Goal: Transaction & Acquisition: Purchase product/service

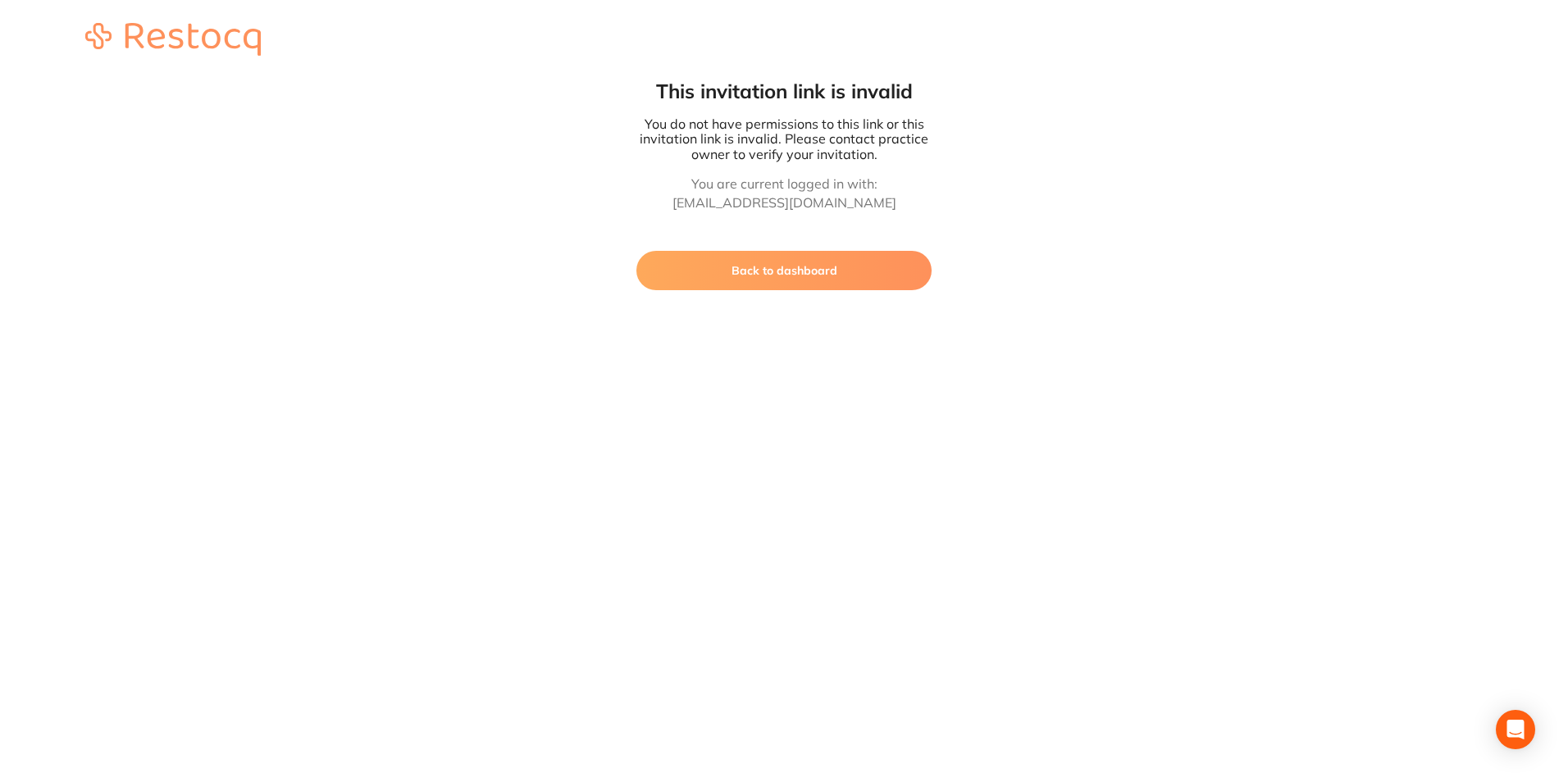
click at [789, 277] on button "Back to dashboard" at bounding box center [784, 270] width 295 height 39
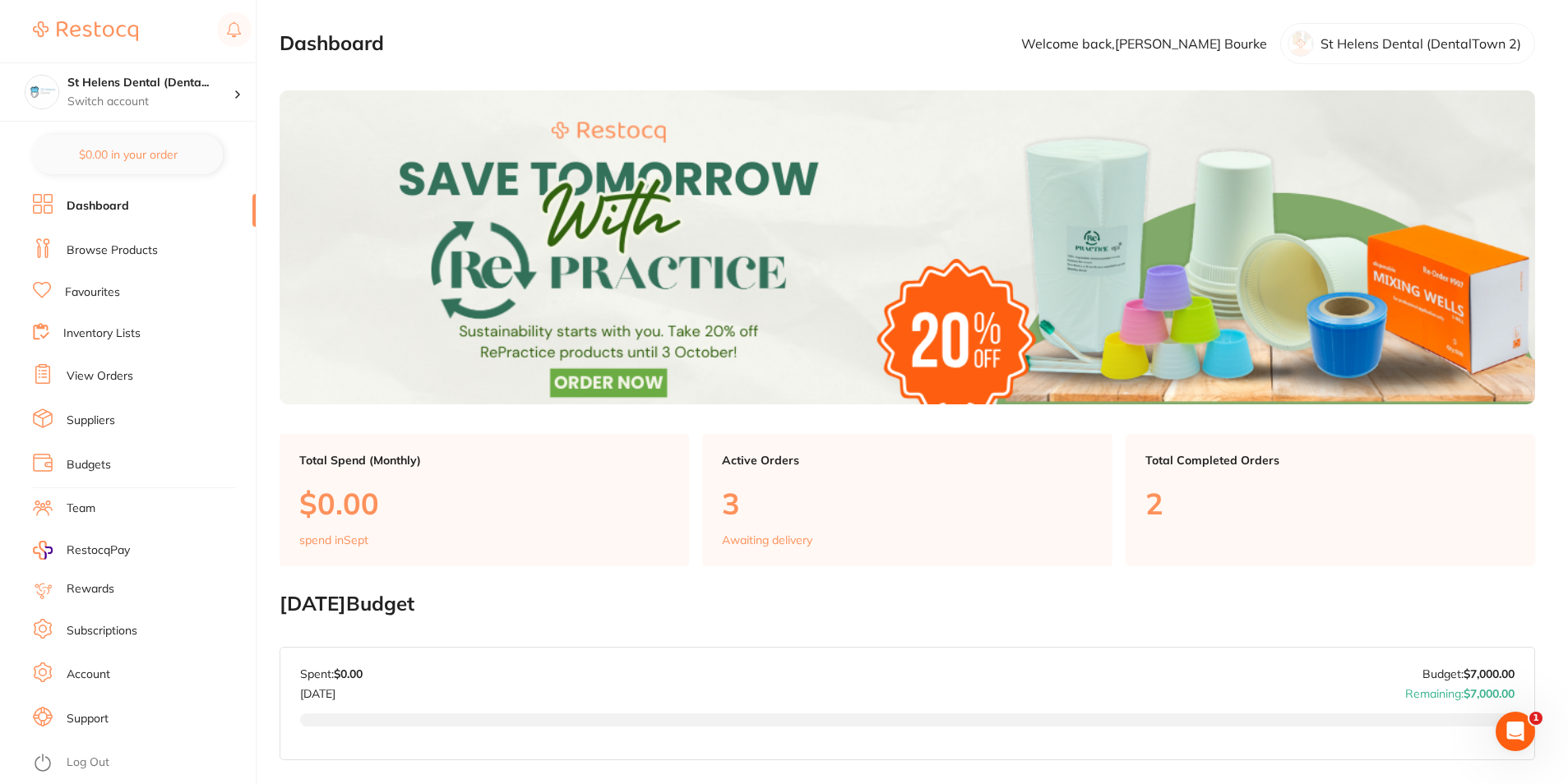
click at [116, 246] on link "Browse Products" at bounding box center [112, 251] width 91 height 16
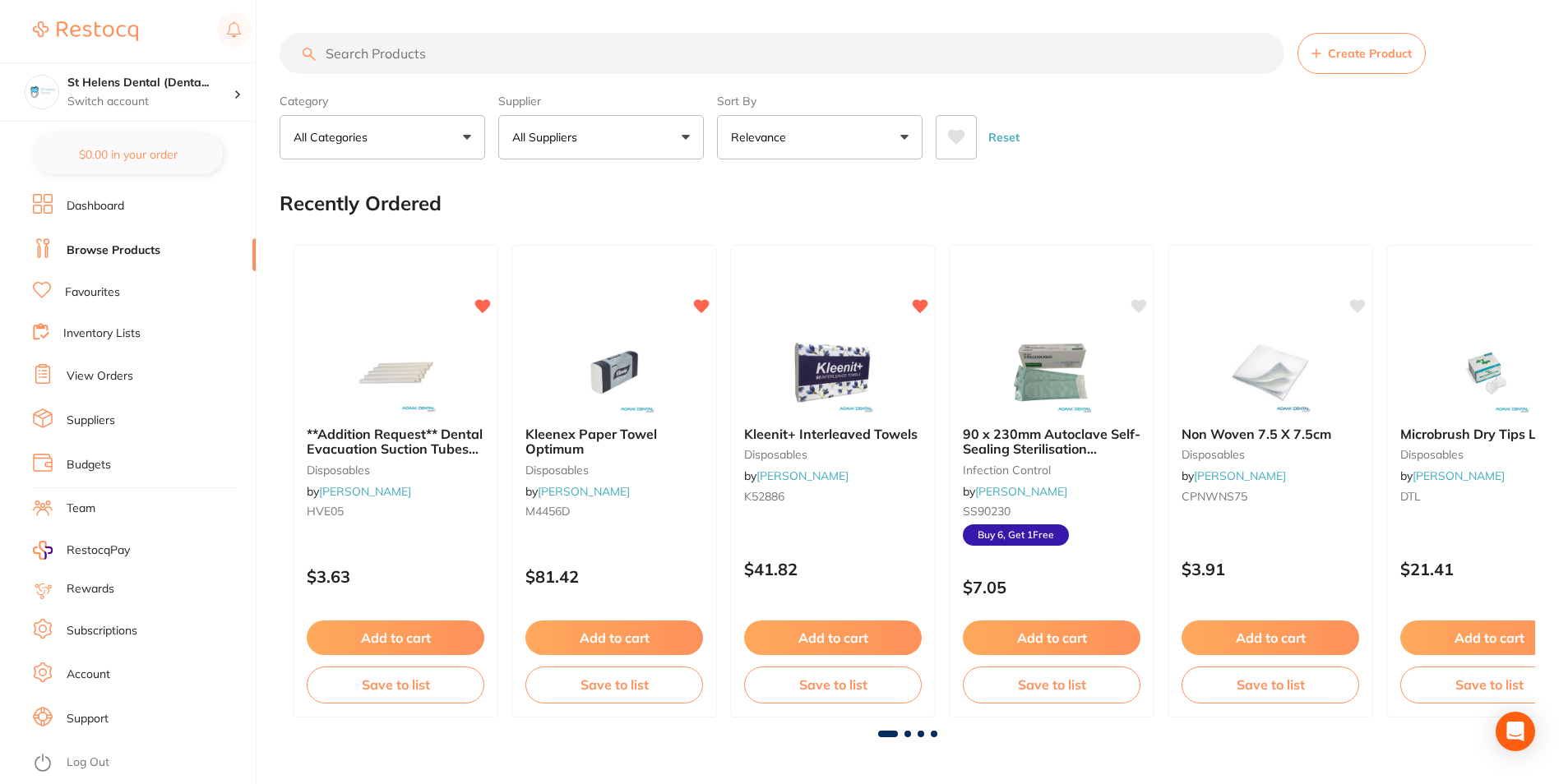
click at [456, 53] on input "search" at bounding box center [782, 53] width 1005 height 41
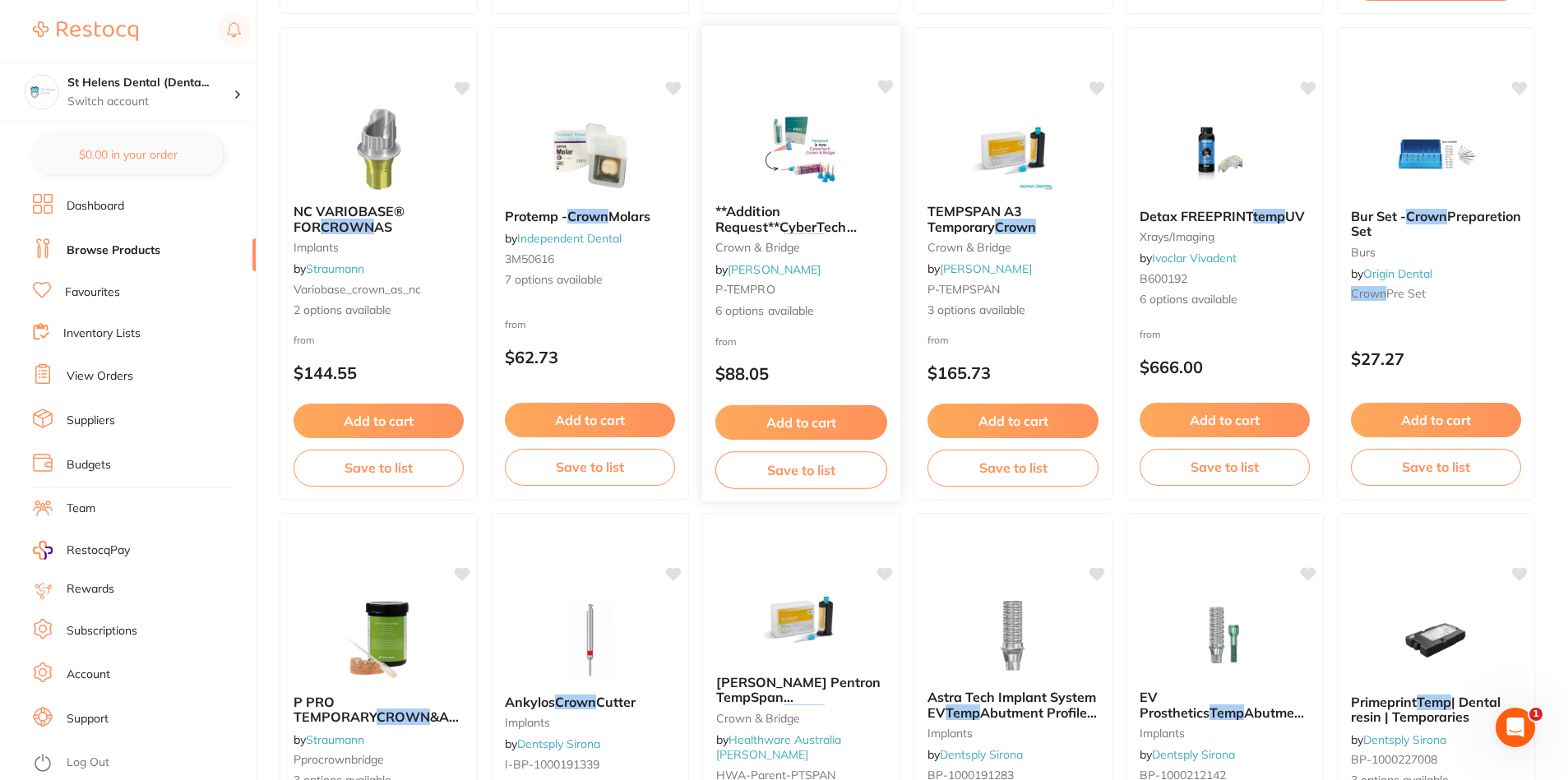
scroll to position [526, 0]
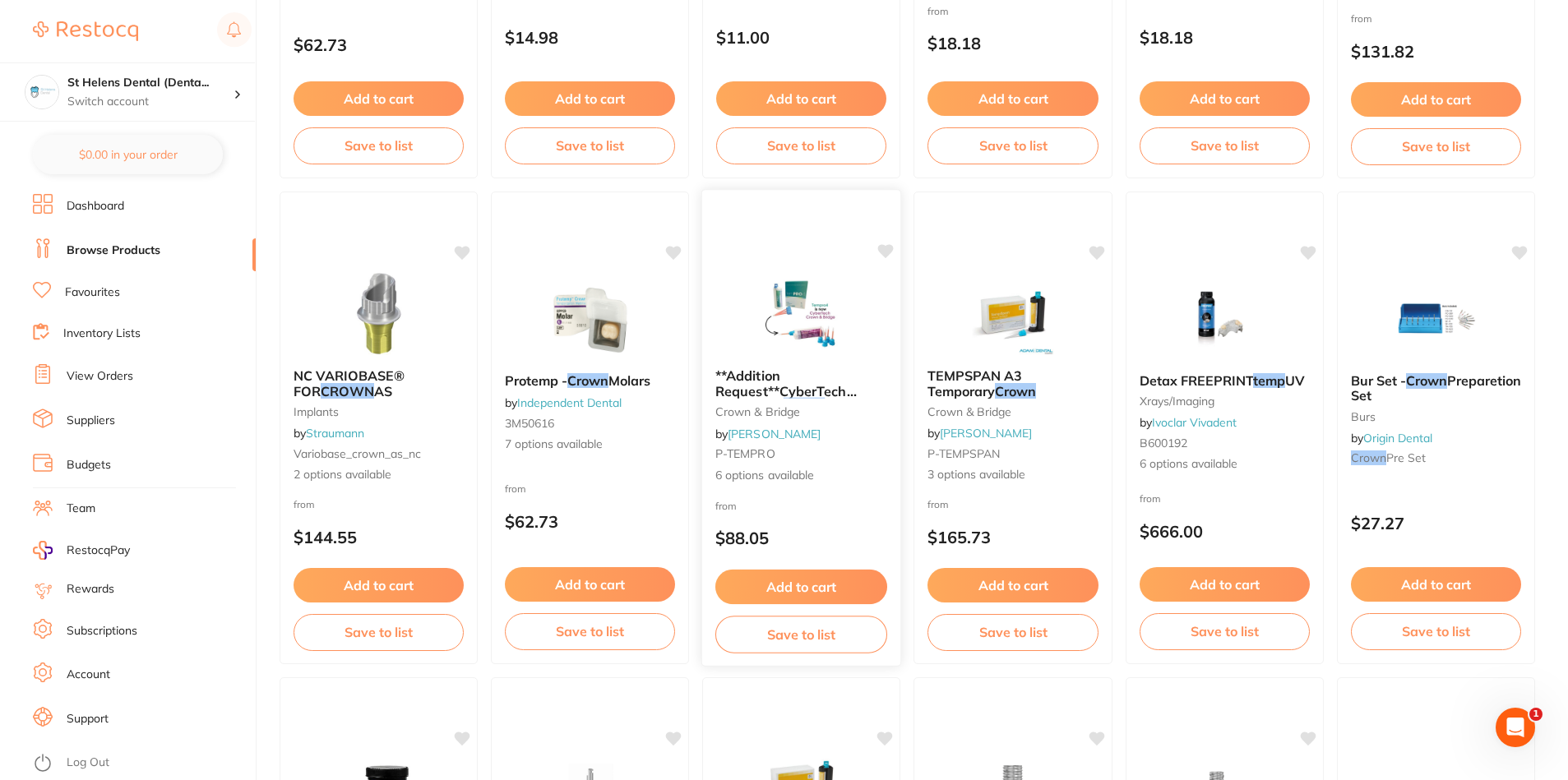
click at [884, 253] on icon at bounding box center [886, 251] width 16 height 14
click at [884, 251] on icon at bounding box center [886, 251] width 16 height 14
click at [803, 308] on img at bounding box center [801, 313] width 108 height 83
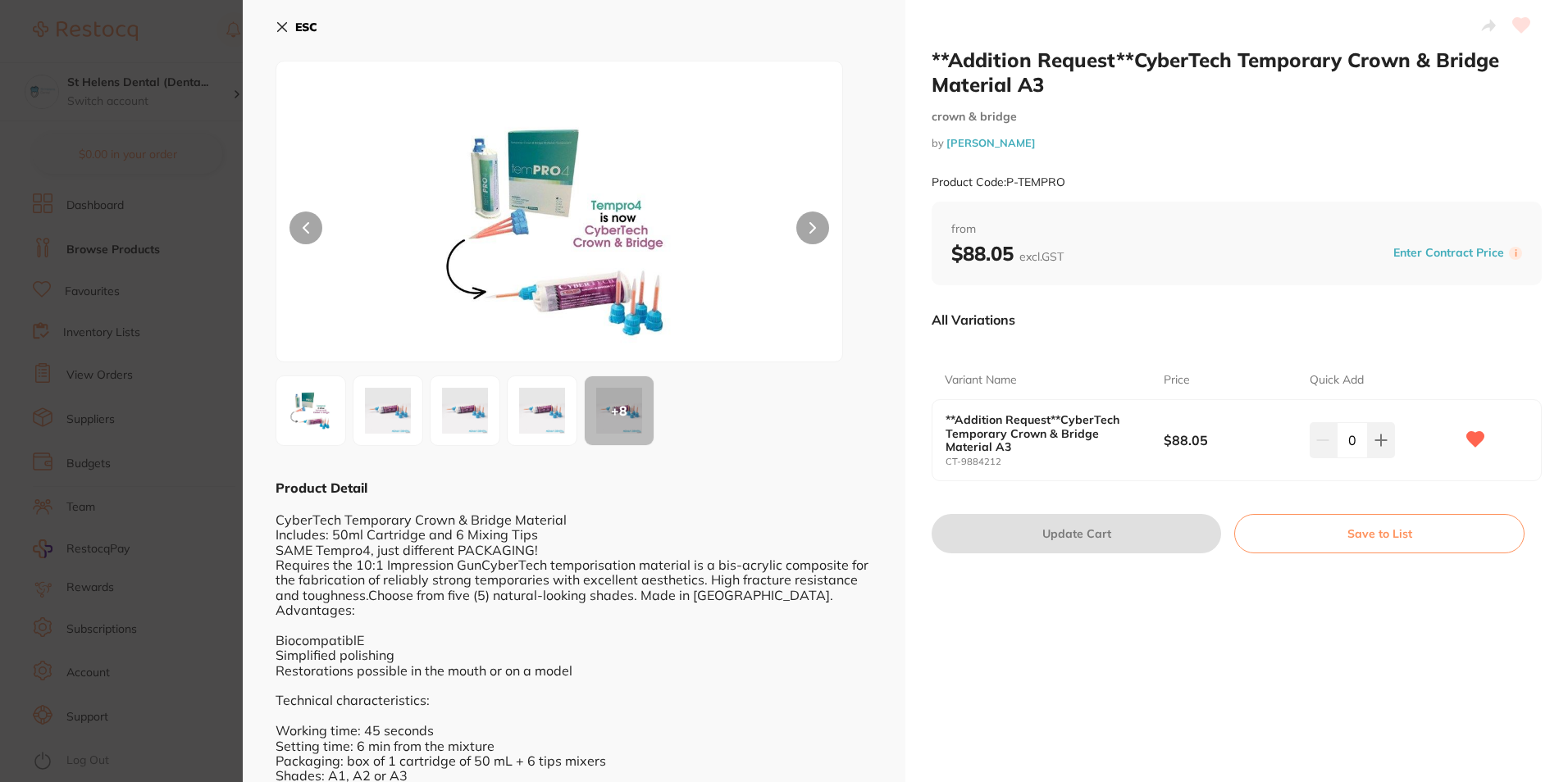
click at [544, 404] on img at bounding box center [542, 410] width 59 height 59
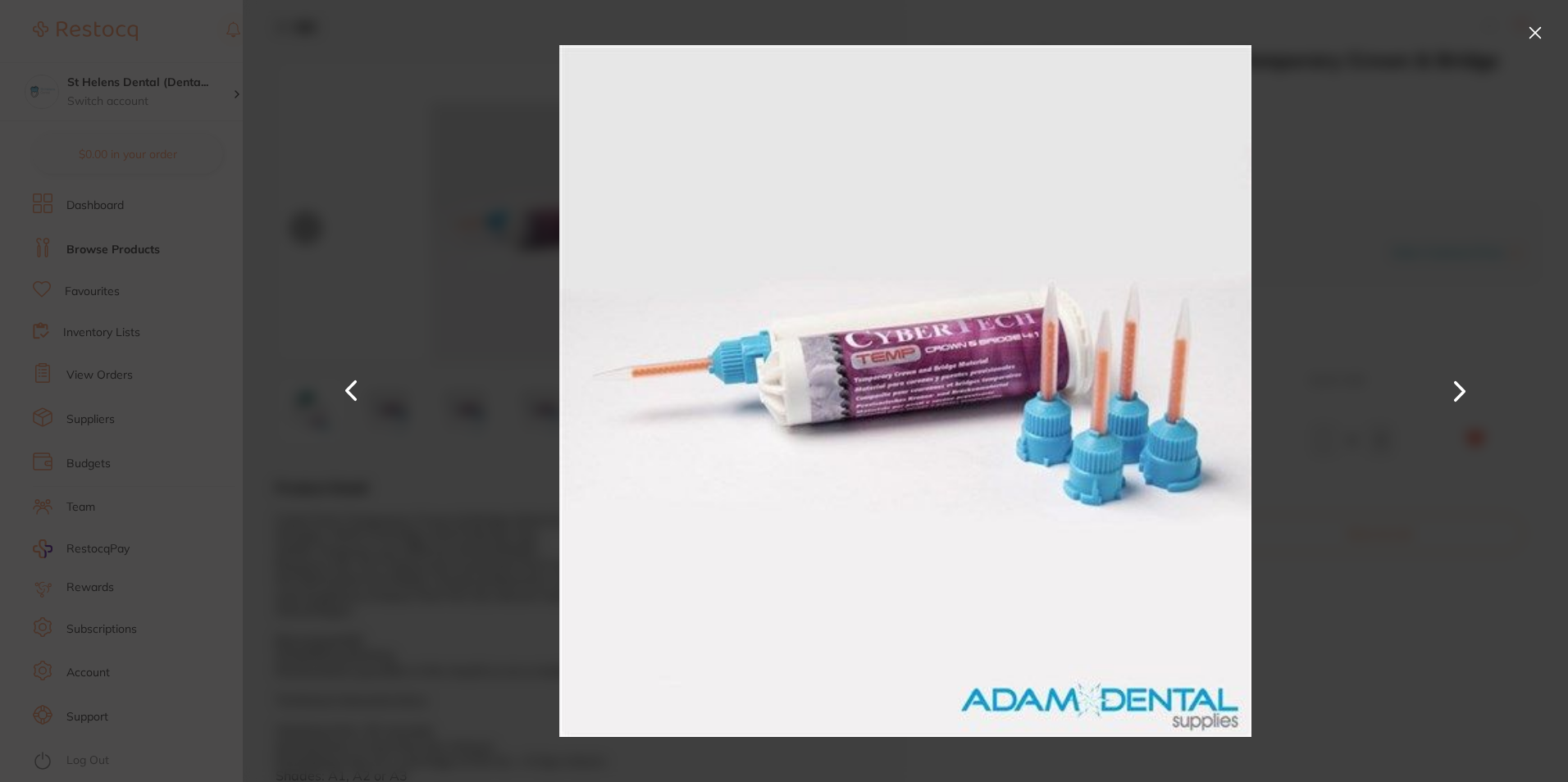
click at [1445, 380] on button at bounding box center [1459, 391] width 39 height 391
click at [1532, 32] on button at bounding box center [1535, 33] width 26 height 26
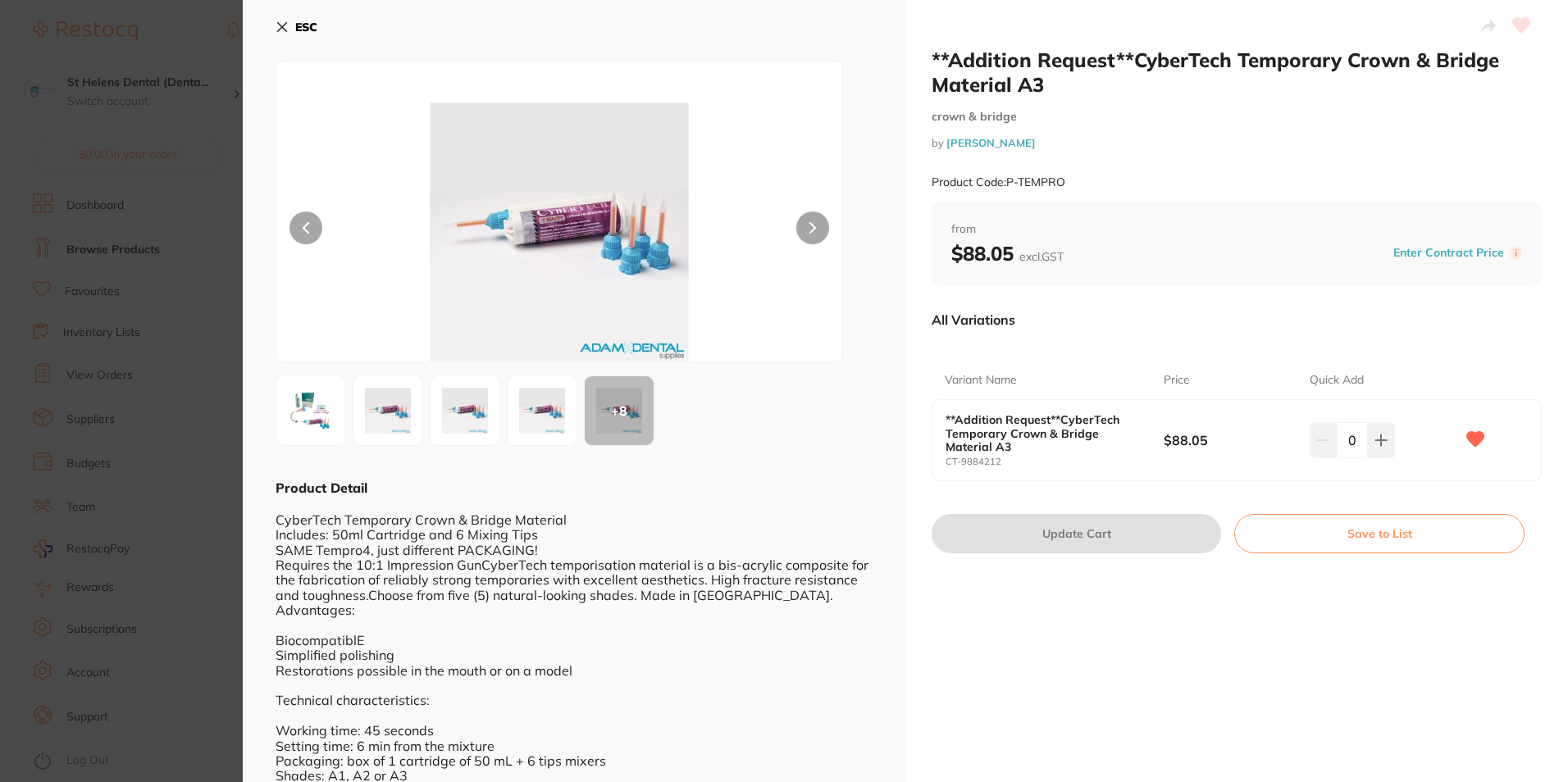
click at [296, 21] on b "ESC" at bounding box center [306, 27] width 22 height 15
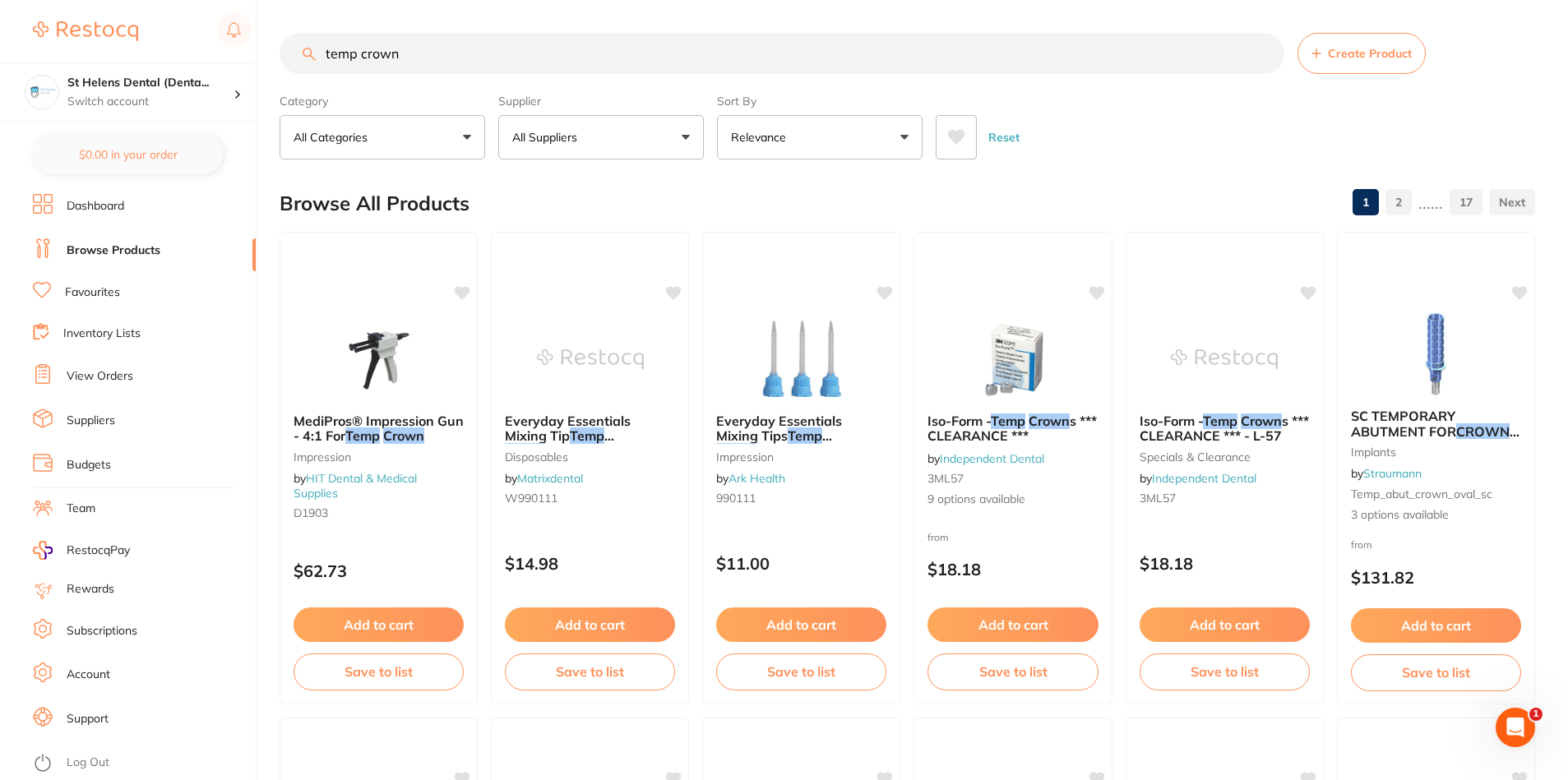
drag, startPoint x: 513, startPoint y: 50, endPoint x: 315, endPoint y: 39, distance: 198.4
click at [315, 39] on input "temp crown" at bounding box center [782, 53] width 1005 height 41
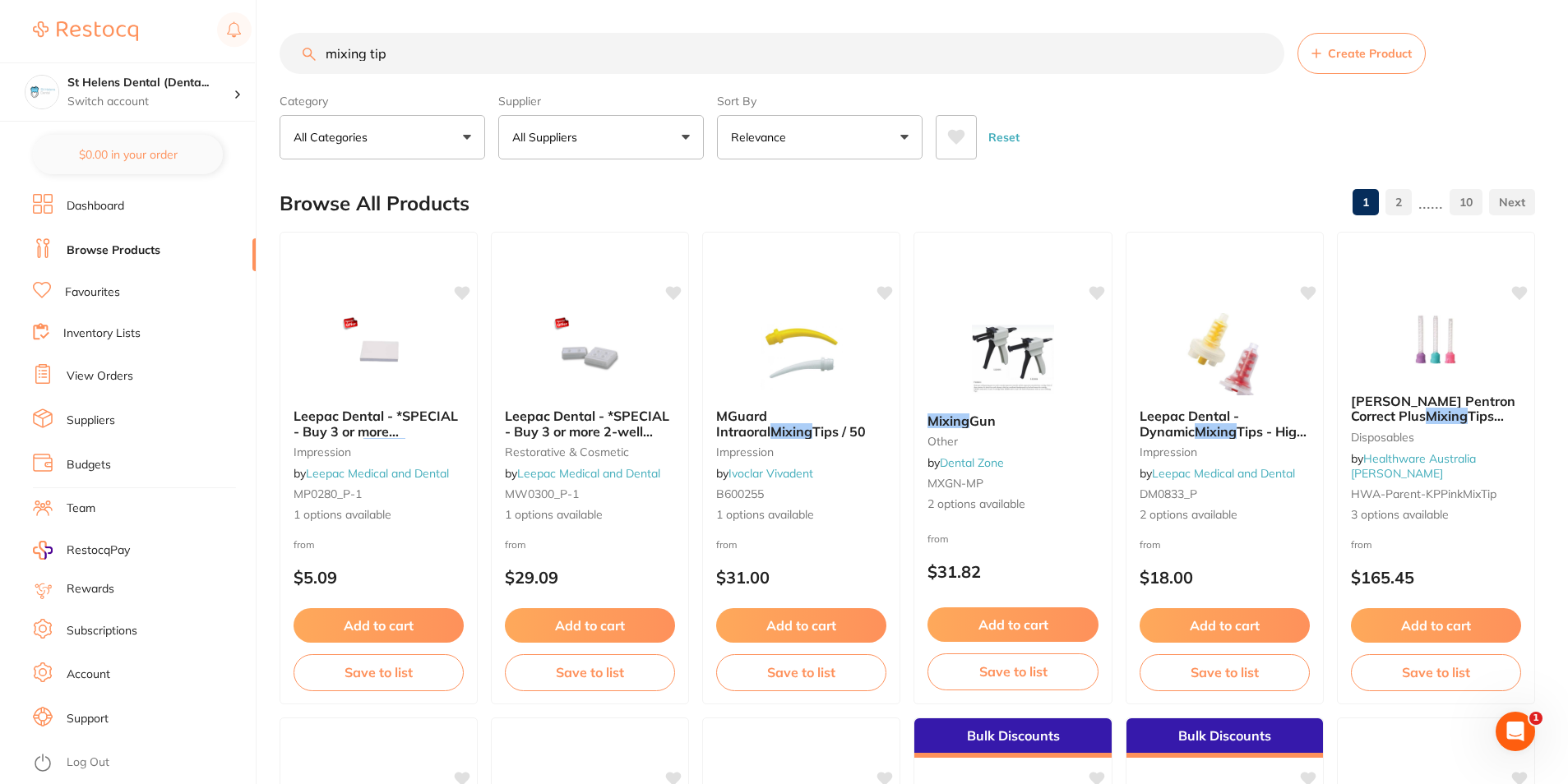
type input "mixing tip"
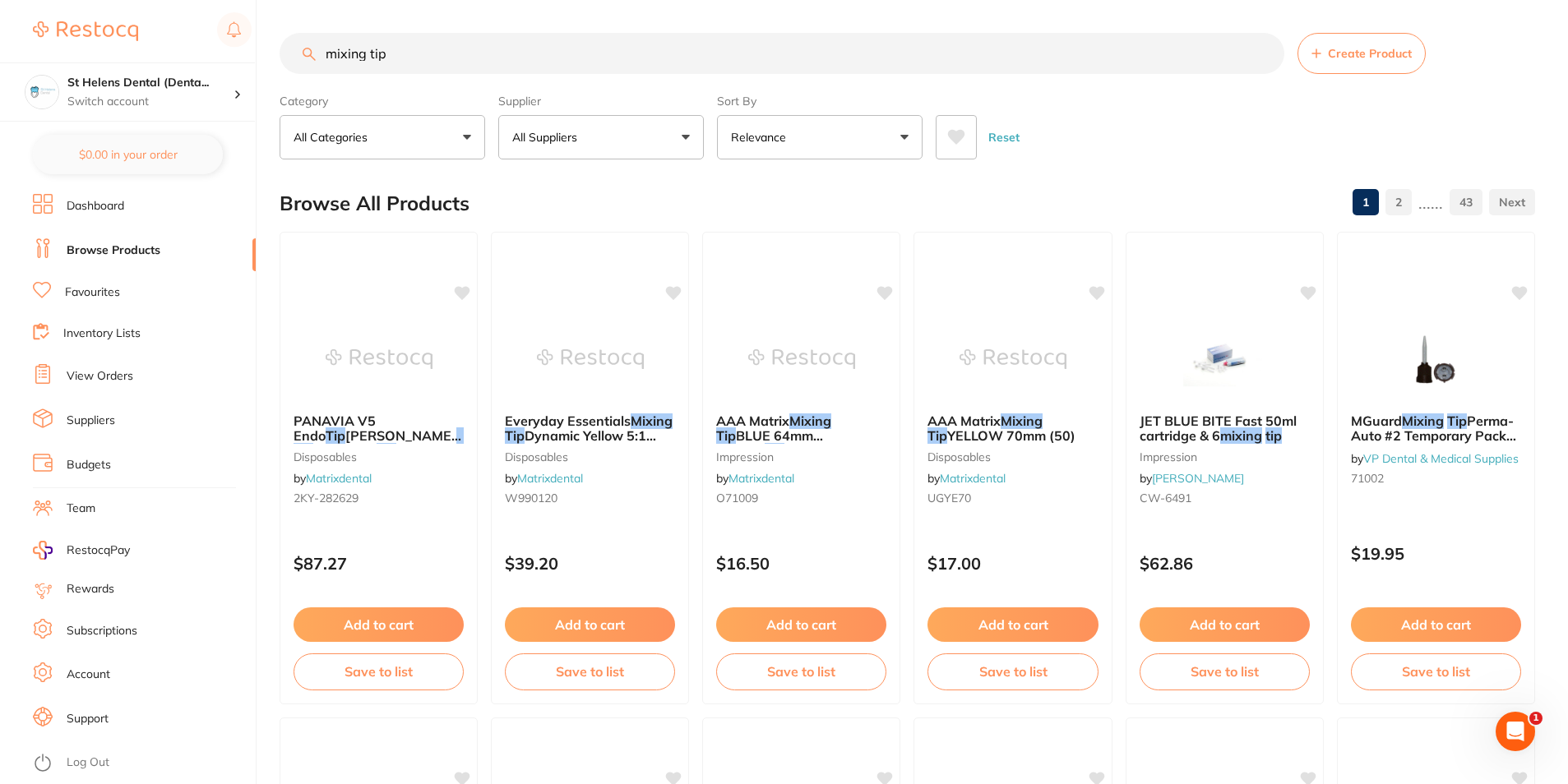
click at [90, 296] on link "Favourites" at bounding box center [92, 292] width 55 height 16
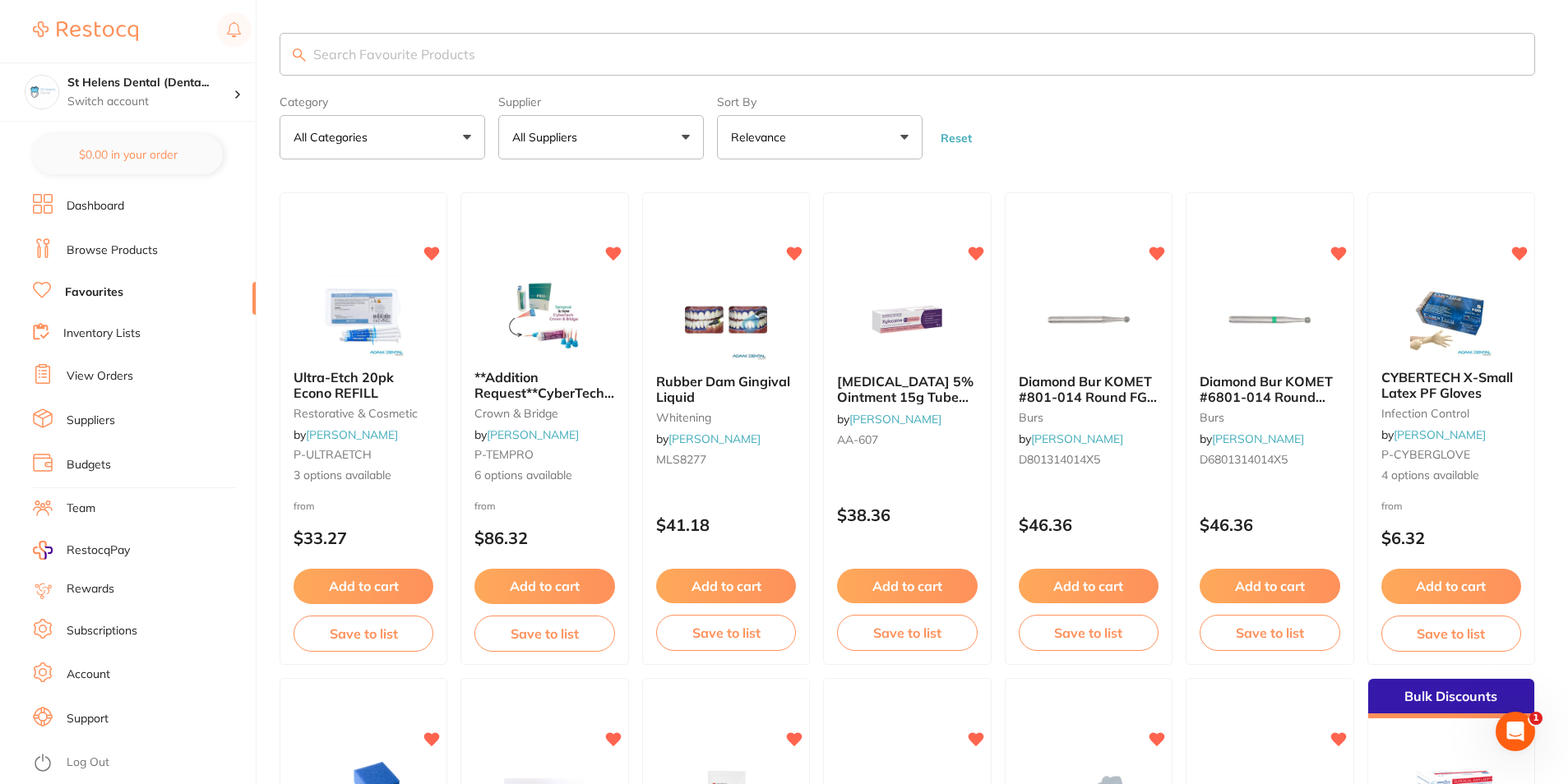
click at [532, 381] on span "**Addition Request**CyberTech Temporary Crown & Bridge Material A3" at bounding box center [544, 400] width 140 height 62
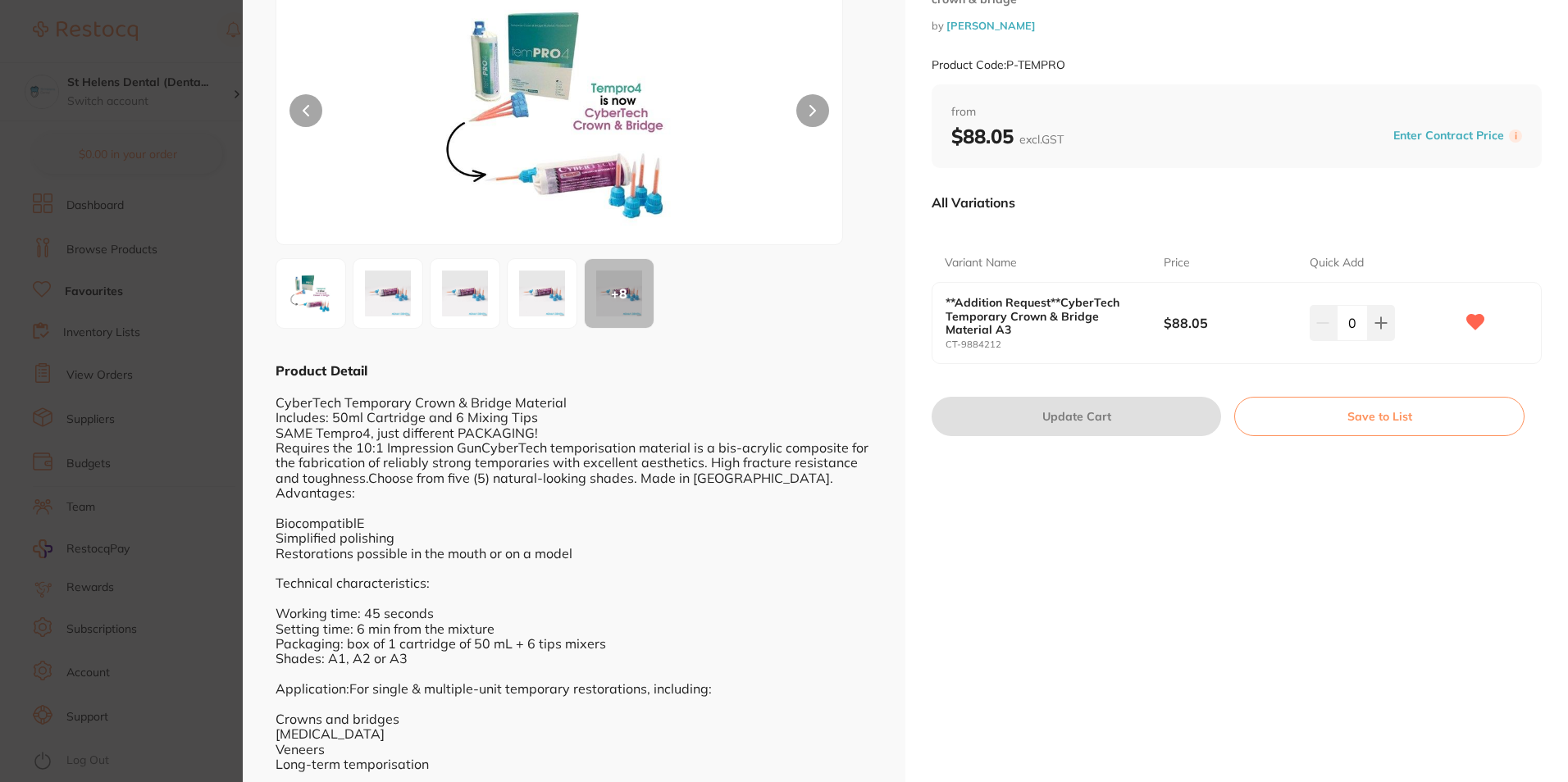
scroll to position [1, 0]
click at [149, 394] on section "**Addition Request**CyberTech Temporary Crown & Bridge Material A3 crown & brid…" at bounding box center [784, 391] width 1568 height 782
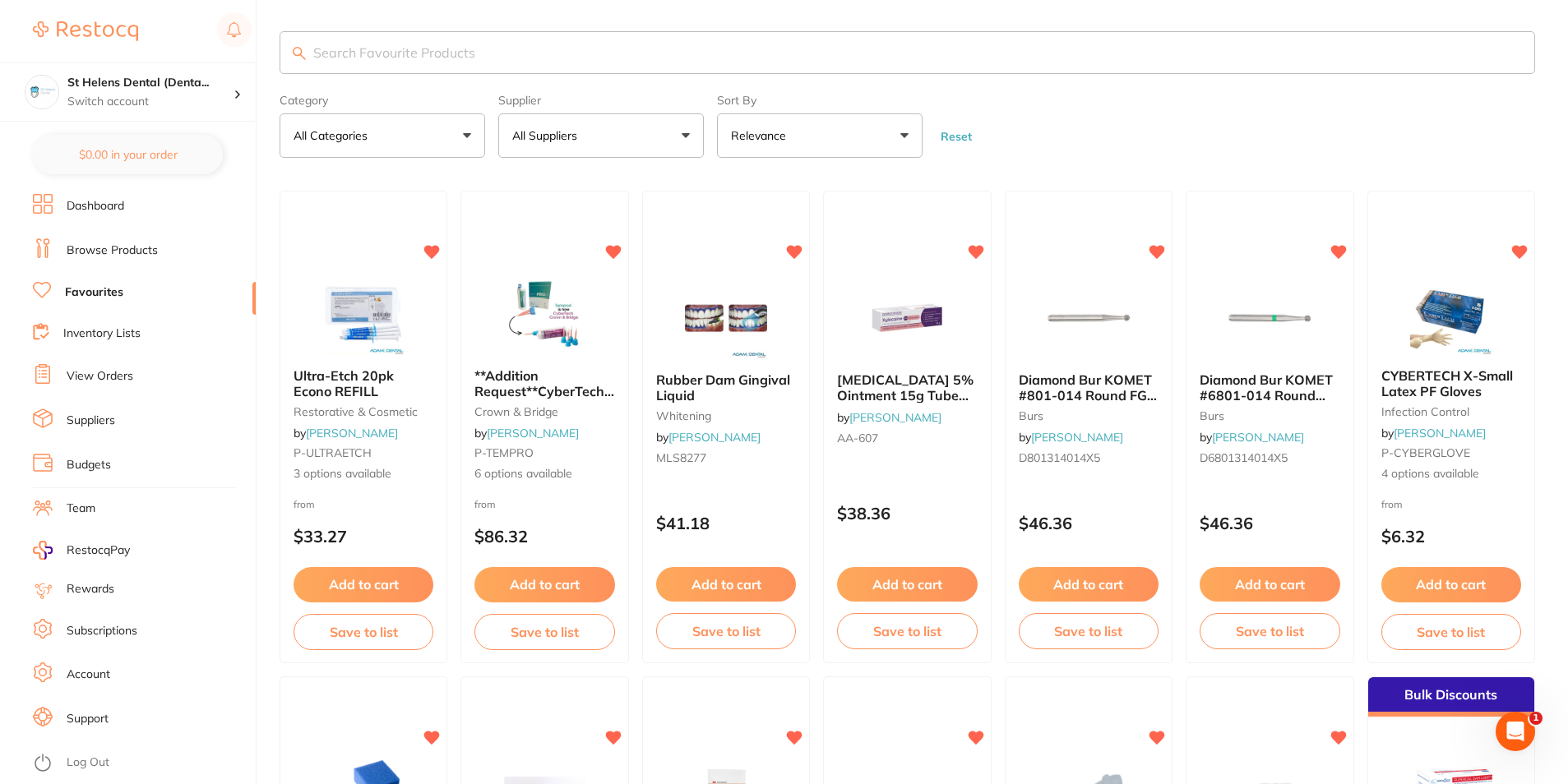
click at [439, 48] on input "search" at bounding box center [907, 52] width 1255 height 43
paste input "MIXTBO"
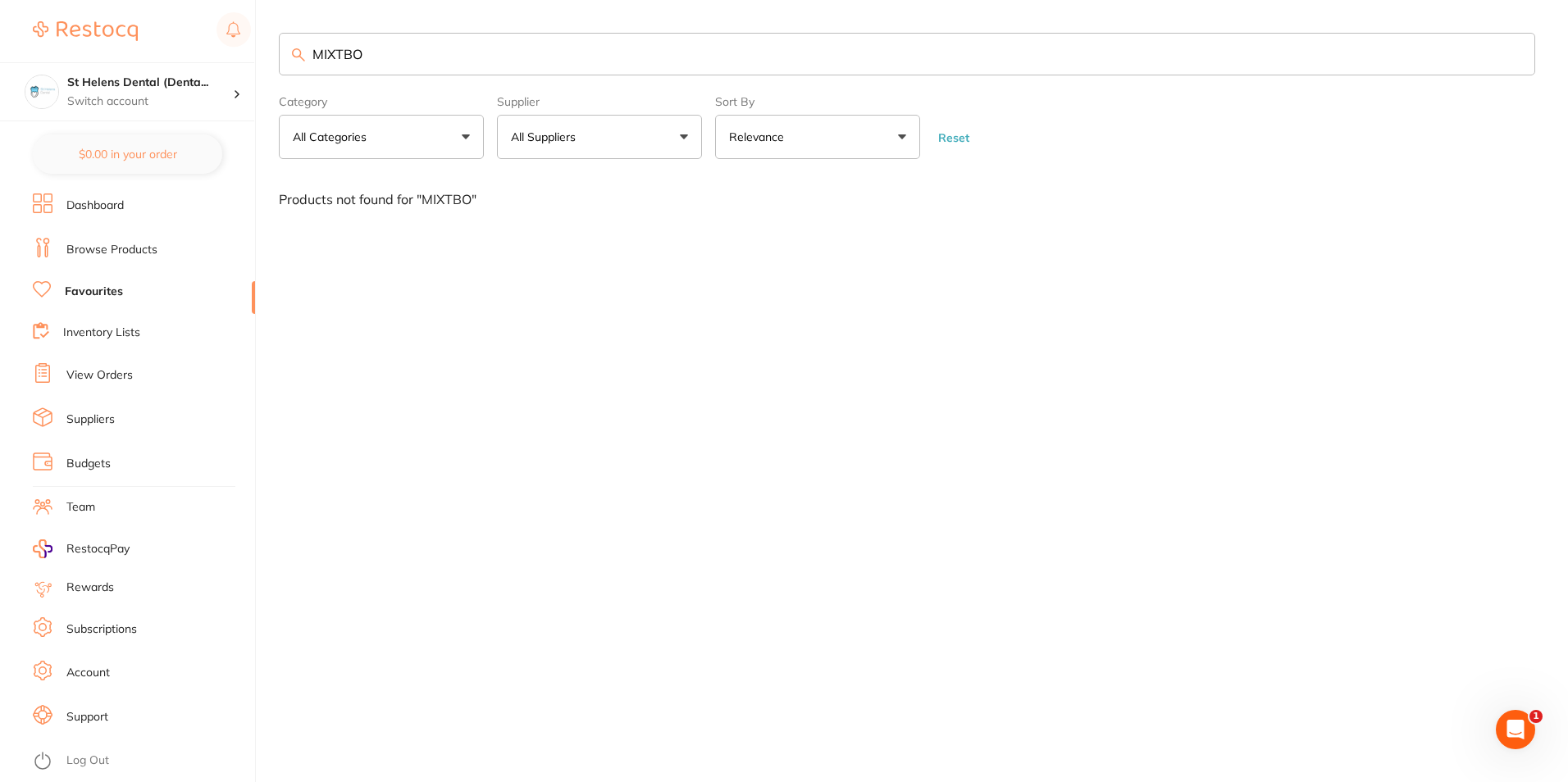
drag, startPoint x: 432, startPoint y: 63, endPoint x: 198, endPoint y: 35, distance: 235.7
click at [163, 53] on div "$36.19 St Helens Dental (Denta... Switch account St Helens Dental (DentalTown 2…" at bounding box center [784, 391] width 1568 height 782
type input "[PERSON_NAME]"
click at [90, 290] on link "Favourites" at bounding box center [94, 291] width 58 height 16
click at [123, 245] on link "Browse Products" at bounding box center [112, 250] width 91 height 16
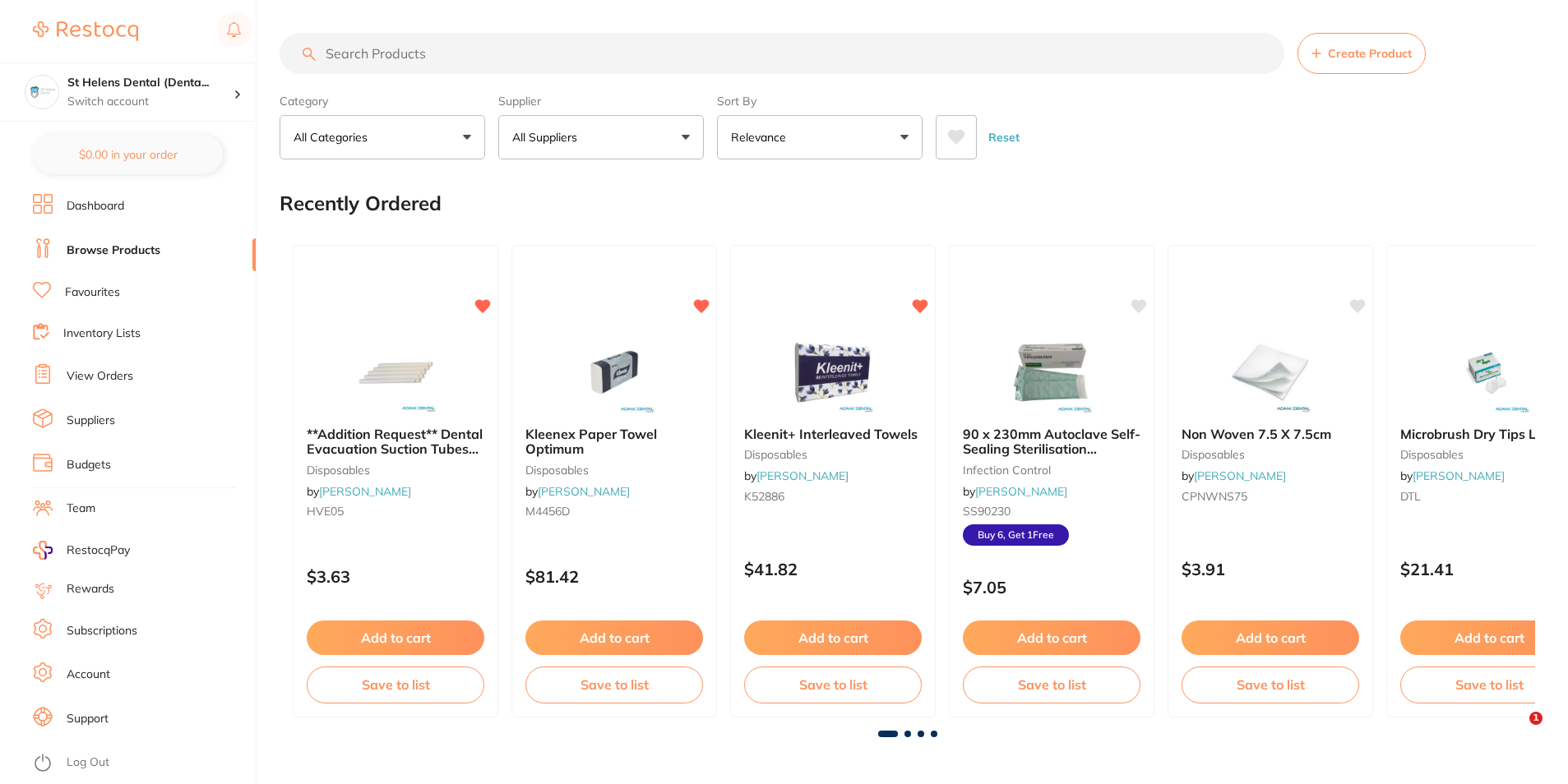
click at [447, 53] on input "search" at bounding box center [782, 53] width 1005 height 41
type input "[PERSON_NAME]"
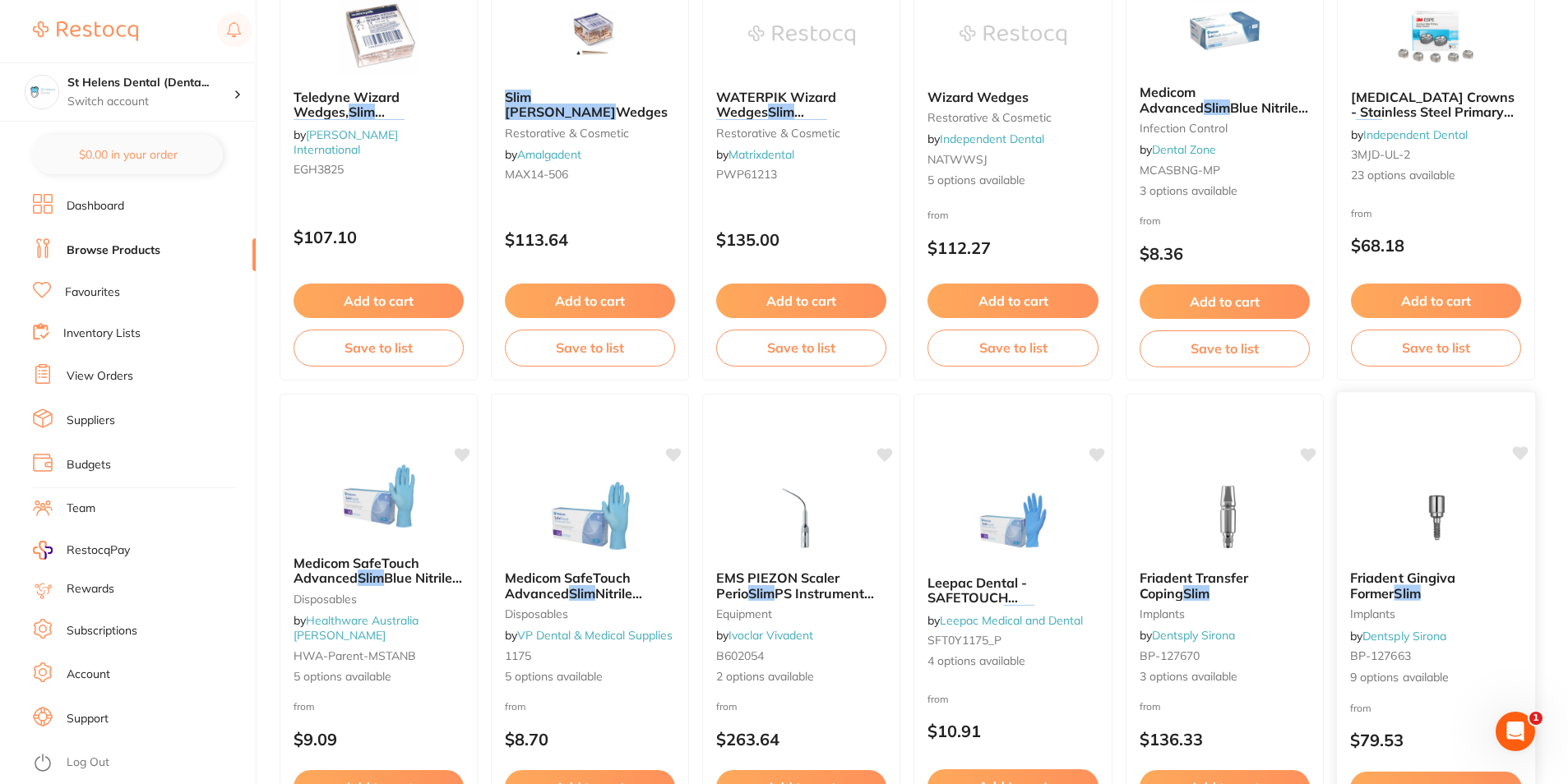
scroll to position [411, 0]
